Goal: Find specific page/section: Find specific page/section

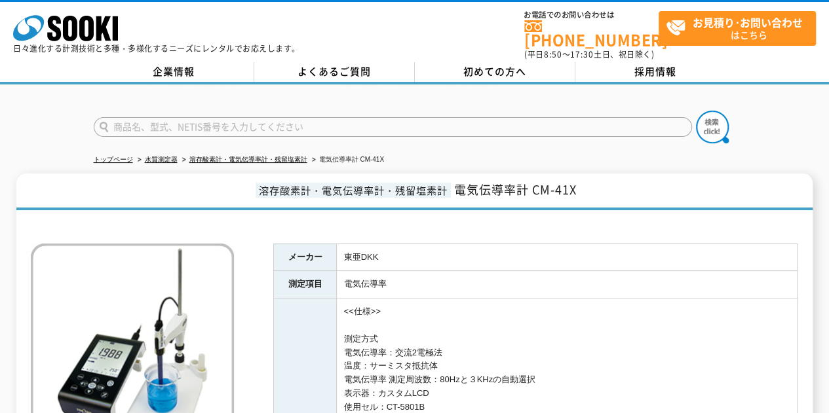
click at [199, 117] on input "text" at bounding box center [393, 127] width 598 height 20
type input "低伝導率セル"
drag, startPoint x: 307, startPoint y: 120, endPoint x: 0, endPoint y: 109, distance: 306.8
click at [0, 109] on div "低伝導率セル" at bounding box center [414, 116] width 829 height 63
paste input "低電気伝導率用"
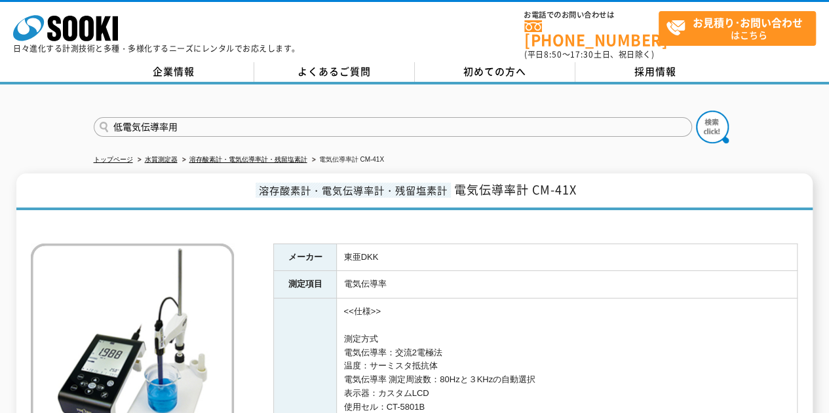
type input "低電気伝導率用"
click at [696, 111] on button at bounding box center [712, 127] width 33 height 33
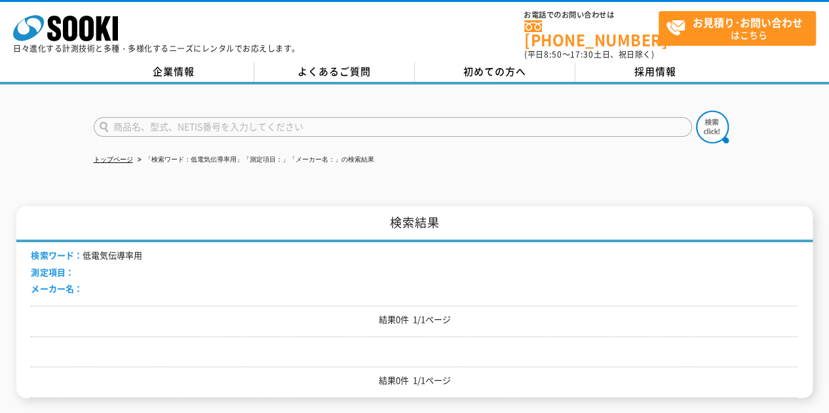
click at [170, 120] on input "text" at bounding box center [393, 127] width 598 height 20
type input "商品名、型式、NETIS番号を入力してください"
